Goal: Browse casually: Explore the website without a specific task or goal

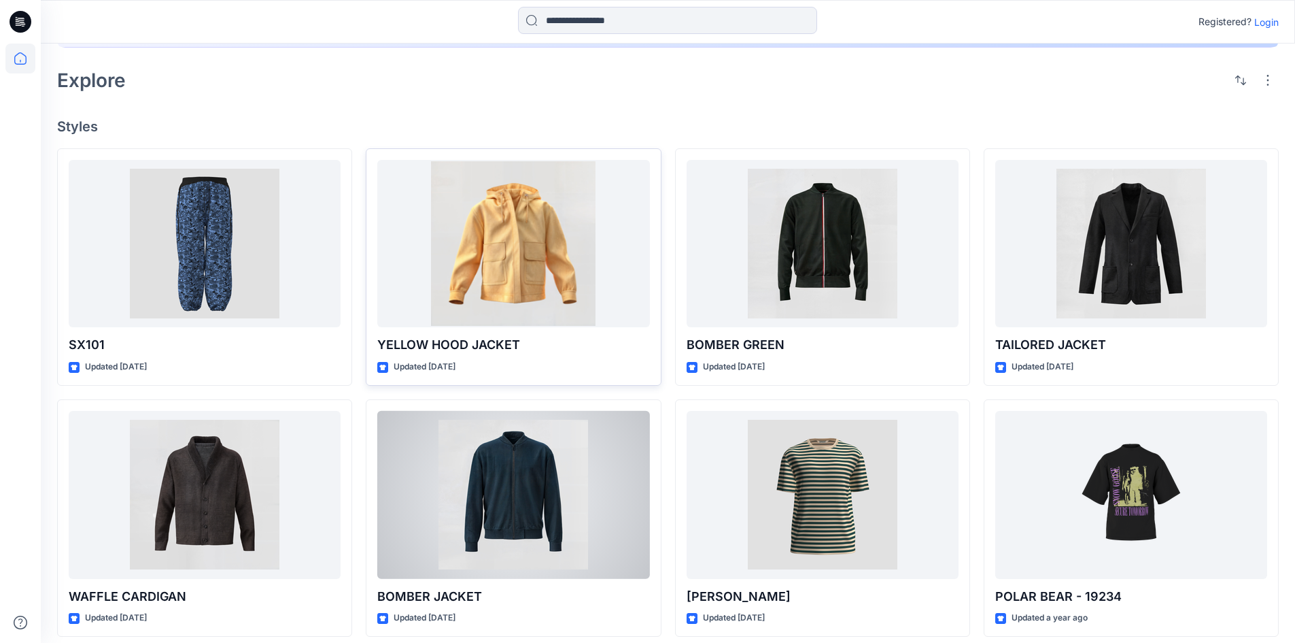
scroll to position [272, 0]
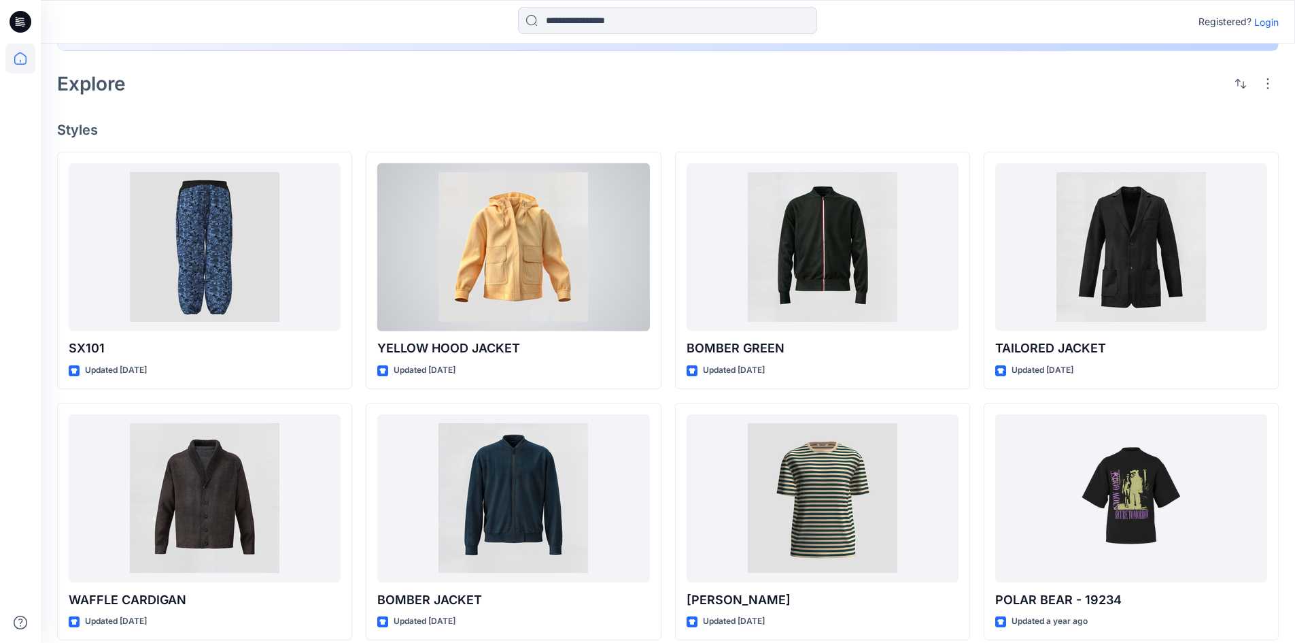
click at [545, 245] on div at bounding box center [513, 247] width 272 height 168
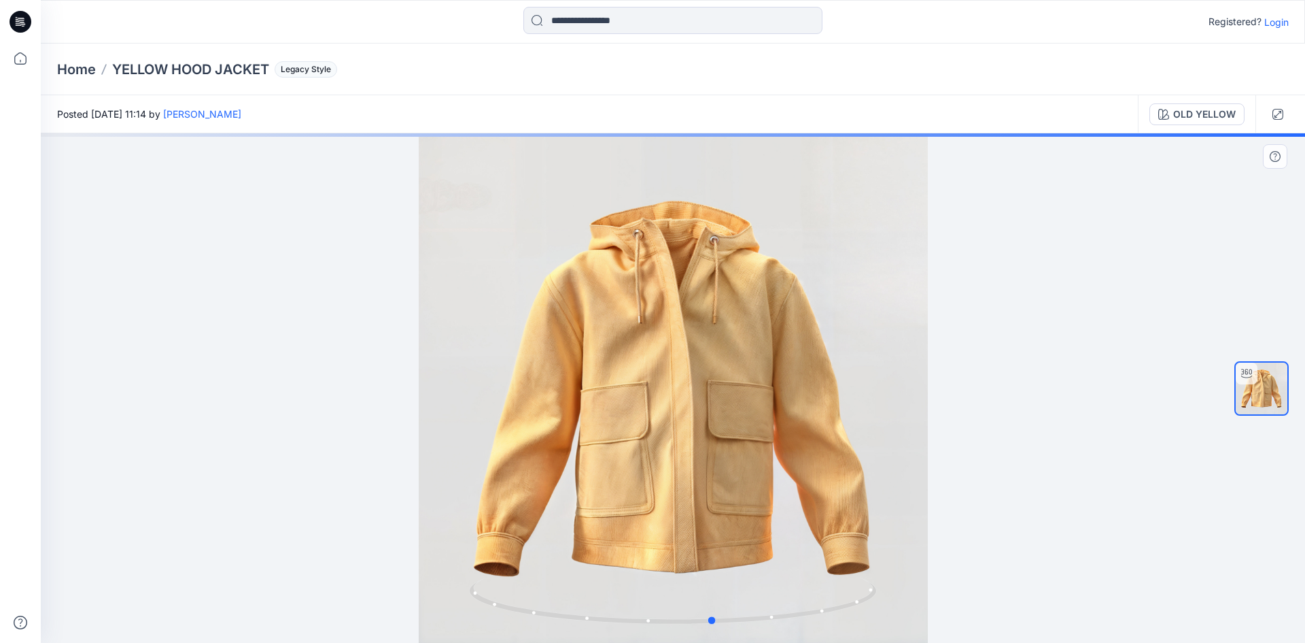
drag, startPoint x: 699, startPoint y: 477, endPoint x: 772, endPoint y: 477, distance: 72.7
click at [772, 477] on div at bounding box center [673, 387] width 1265 height 509
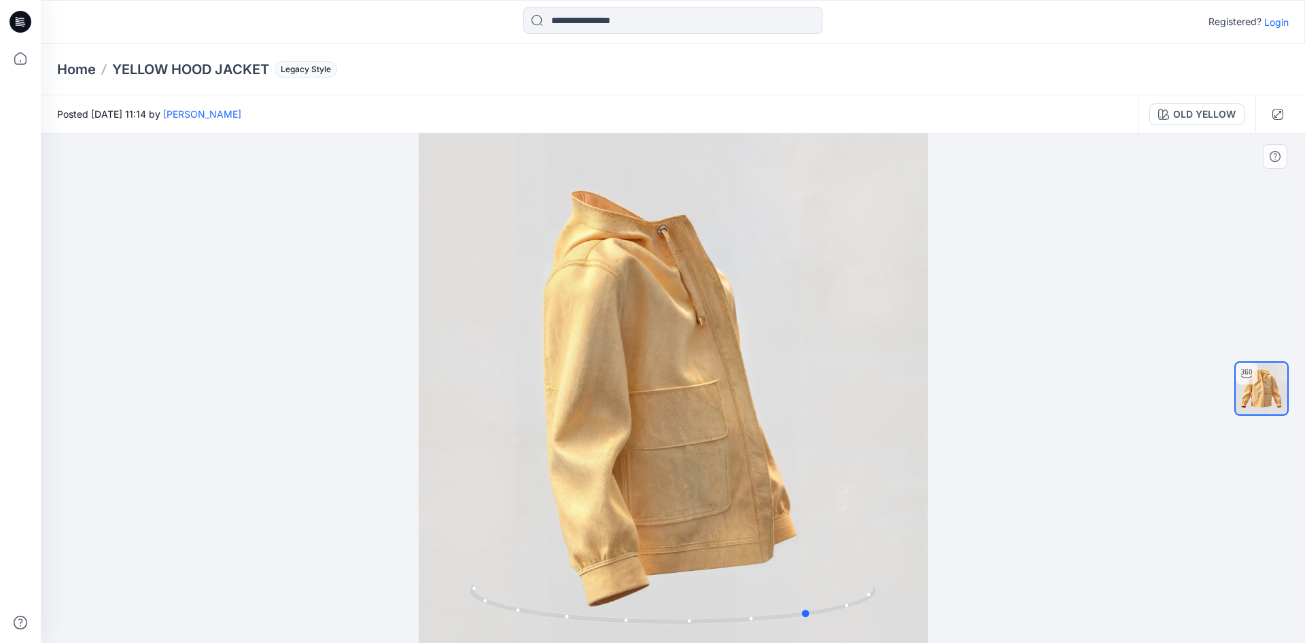
drag, startPoint x: 674, startPoint y: 477, endPoint x: 721, endPoint y: 474, distance: 47.0
click at [721, 474] on div at bounding box center [673, 387] width 1265 height 509
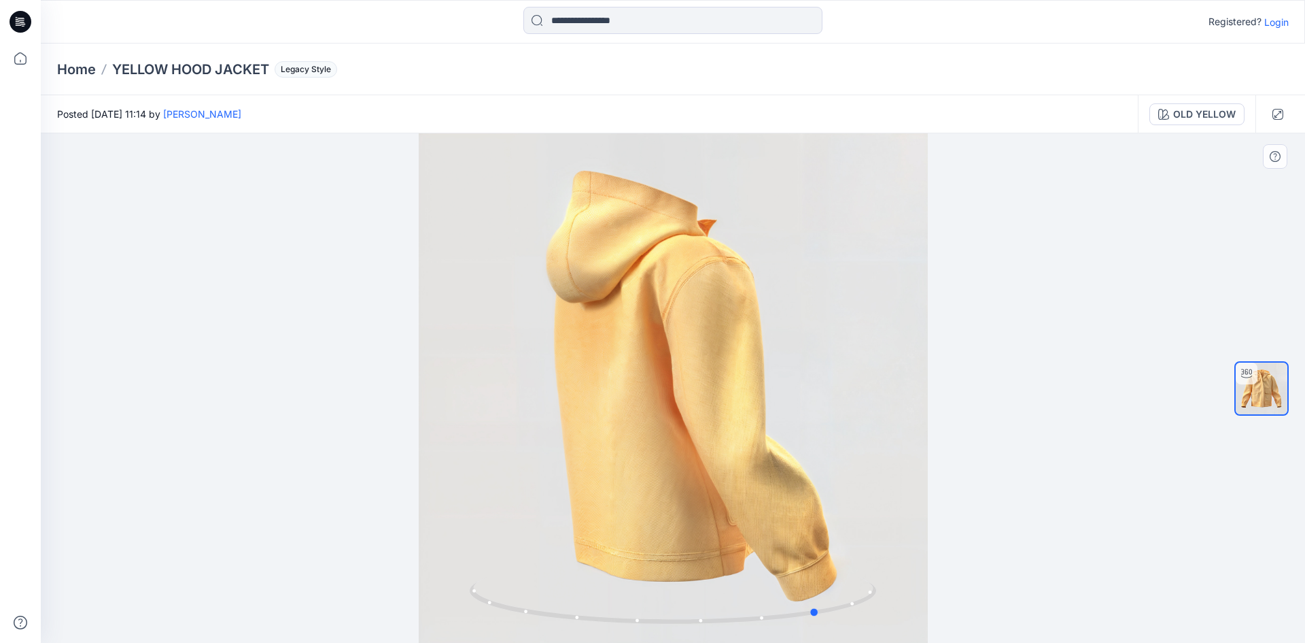
drag, startPoint x: 653, startPoint y: 467, endPoint x: 752, endPoint y: 464, distance: 98.6
click at [752, 464] on div at bounding box center [673, 387] width 1265 height 509
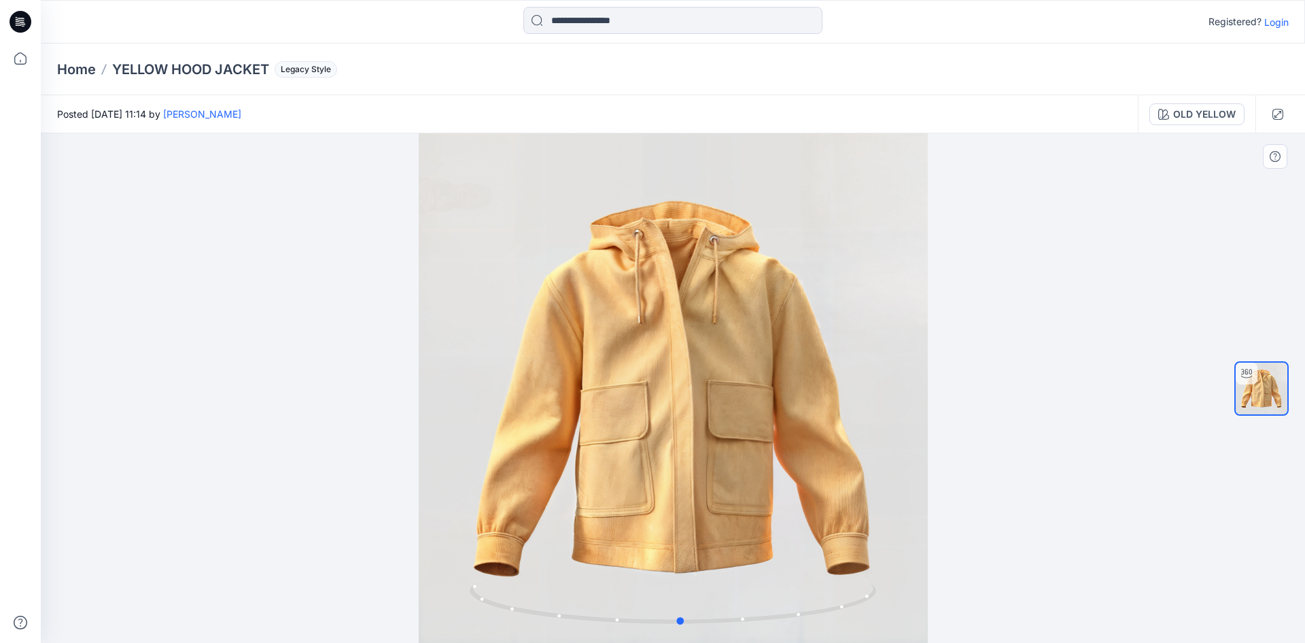
drag, startPoint x: 664, startPoint y: 466, endPoint x: 785, endPoint y: 424, distance: 127.9
click at [817, 445] on div at bounding box center [673, 387] width 1265 height 509
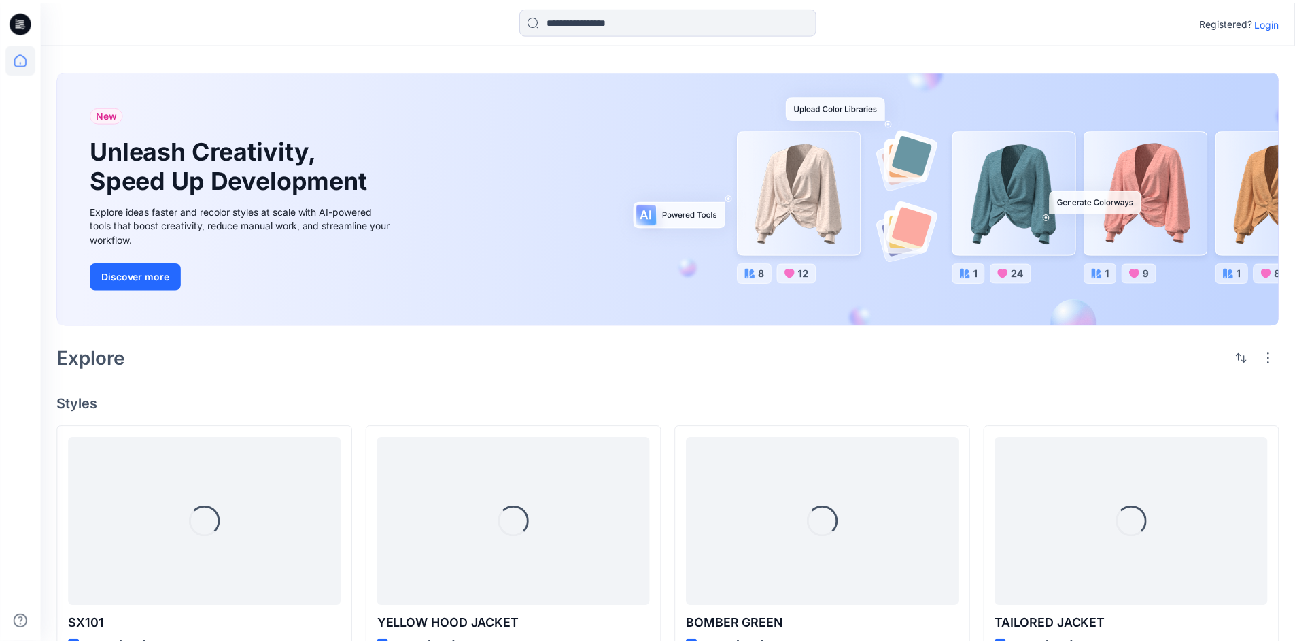
scroll to position [272, 0]
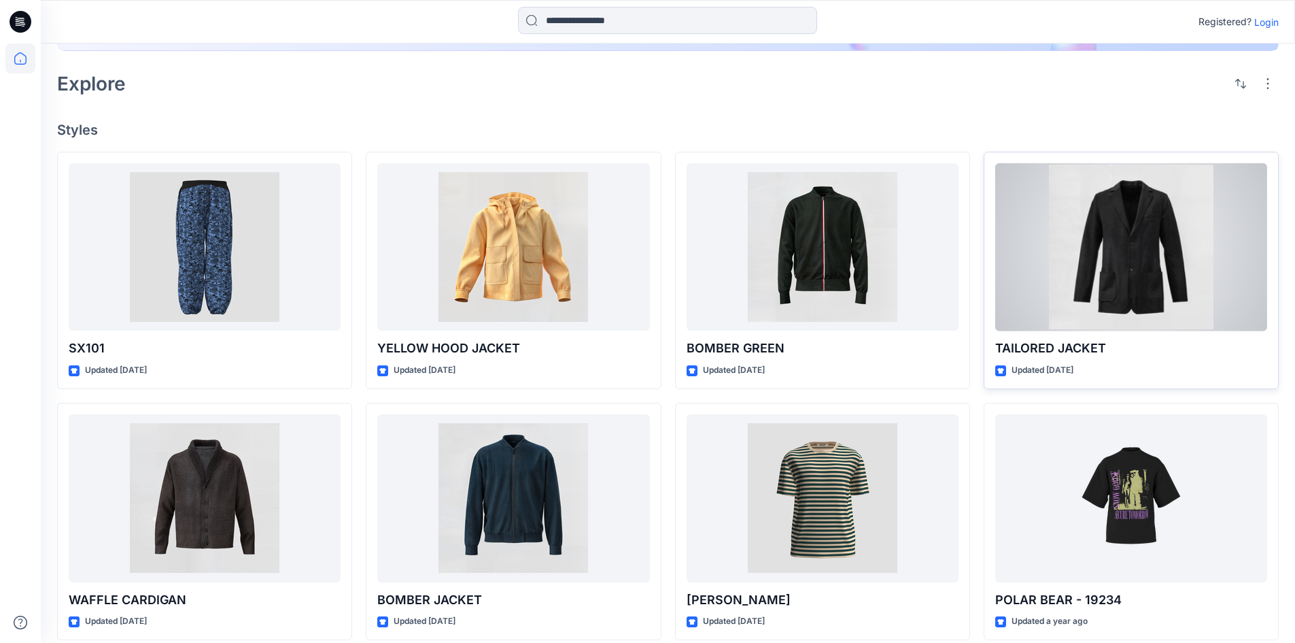
click at [1093, 255] on div at bounding box center [1131, 247] width 272 height 168
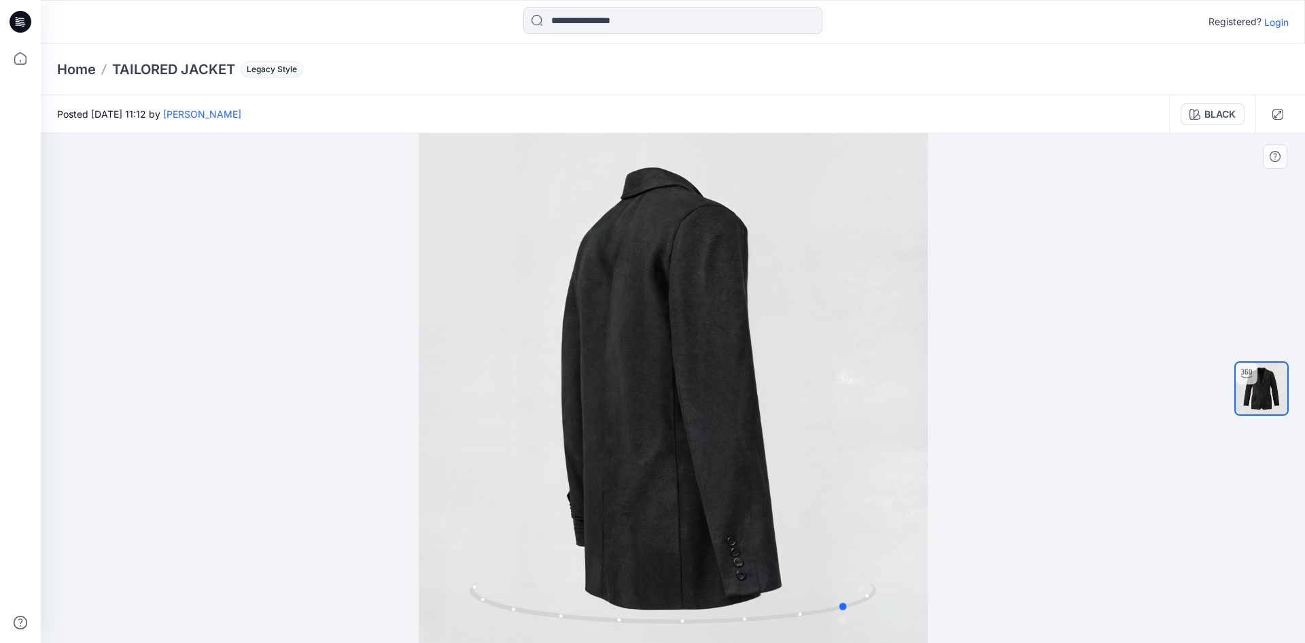
drag, startPoint x: 620, startPoint y: 524, endPoint x: 798, endPoint y: 515, distance: 177.6
click at [798, 515] on div at bounding box center [673, 387] width 1265 height 509
